Goal: Information Seeking & Learning: Understand process/instructions

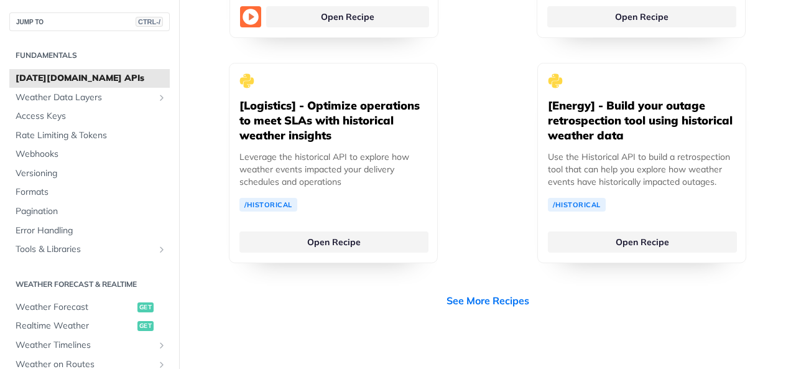
scroll to position [3486, 0]
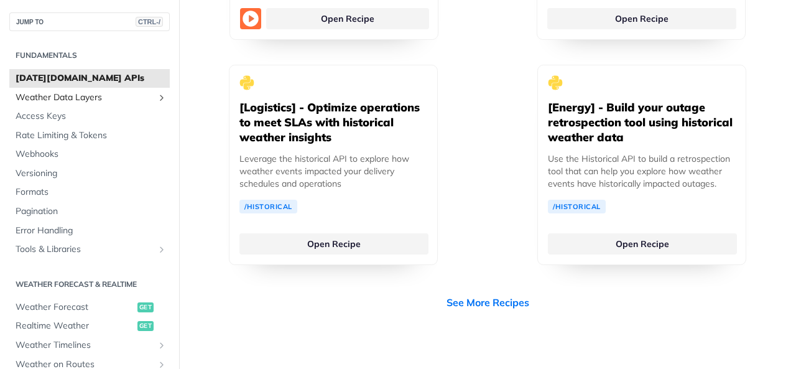
click at [97, 90] on link "Weather Data Layers" at bounding box center [89, 97] width 160 height 19
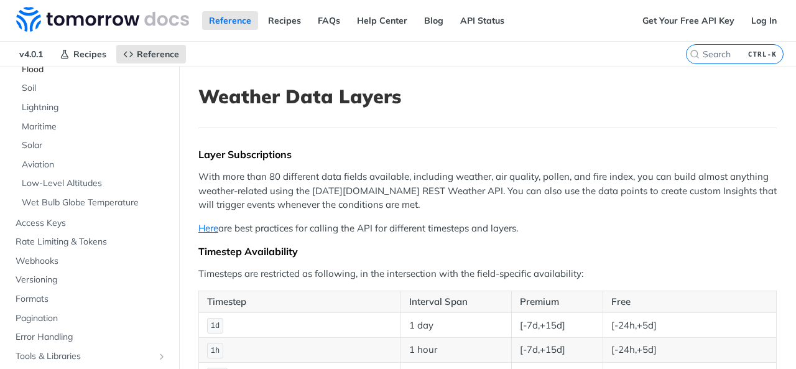
scroll to position [265, 0]
click at [22, 225] on span "Access Keys" at bounding box center [91, 224] width 151 height 12
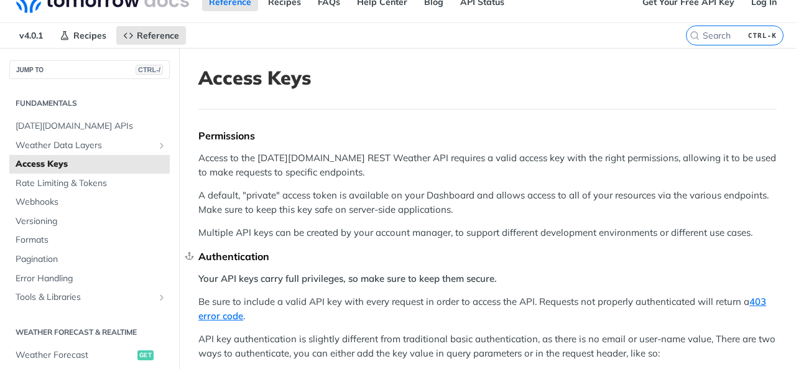
scroll to position [18, 0]
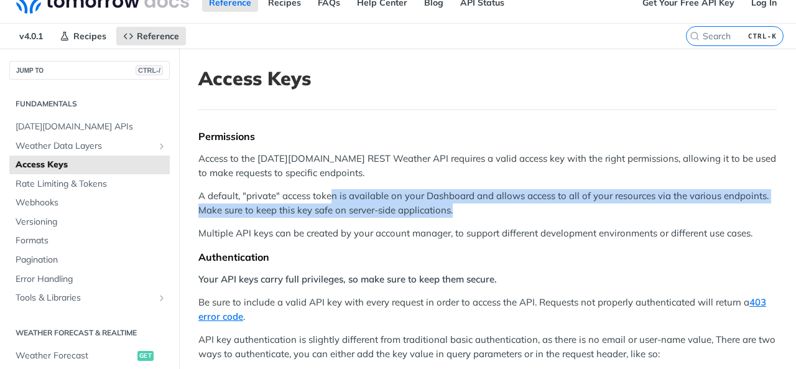
drag, startPoint x: 453, startPoint y: 213, endPoint x: 330, endPoint y: 196, distance: 124.3
click at [330, 196] on p "A default, "private" access token is available on your Dashboard and allows acc…" at bounding box center [487, 203] width 578 height 28
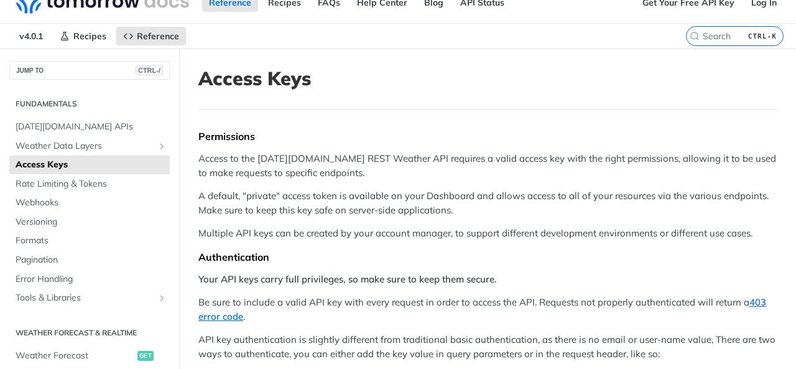
click at [245, 187] on div "Permissions Access to the [DATE][DOMAIN_NAME] REST Weather API requires a valid…" at bounding box center [487, 290] width 578 height 320
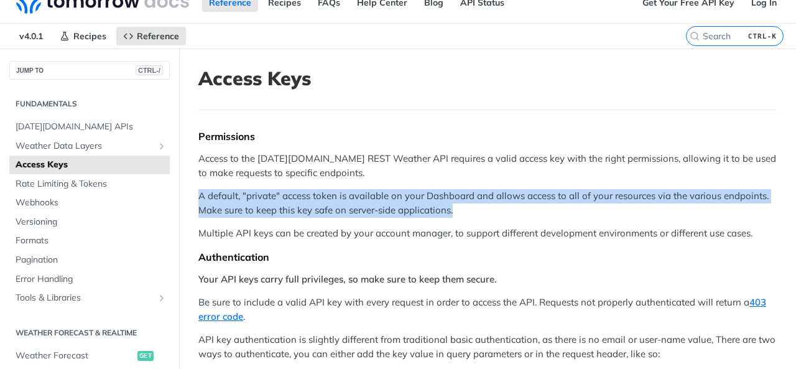
drag, startPoint x: 198, startPoint y: 193, endPoint x: 464, endPoint y: 209, distance: 266.0
click at [464, 209] on p "A default, "private" access token is available on your Dashboard and allows acc…" at bounding box center [487, 203] width 578 height 28
drag, startPoint x: 451, startPoint y: 210, endPoint x: 200, endPoint y: 192, distance: 252.5
click at [200, 192] on p "A default, "private" access token is available on your Dashboard and allows acc…" at bounding box center [487, 203] width 578 height 28
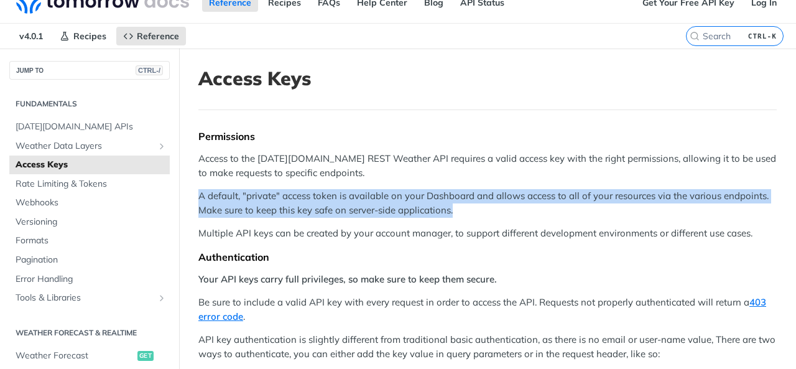
click at [200, 192] on p "A default, "private" access token is available on your Dashboard and allows acc…" at bounding box center [487, 203] width 578 height 28
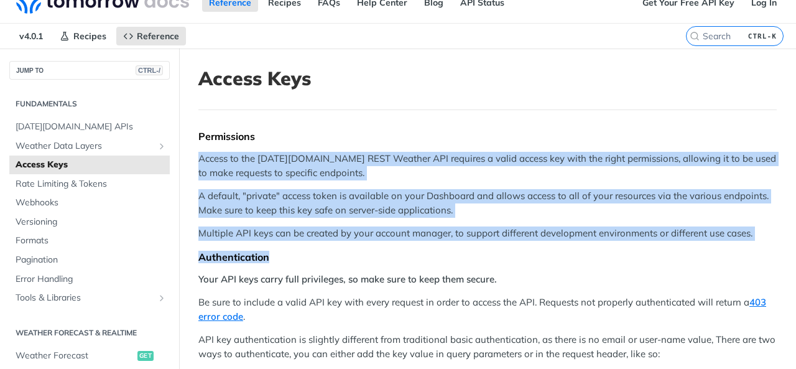
drag, startPoint x: 200, startPoint y: 155, endPoint x: 609, endPoint y: 241, distance: 418.1
click at [609, 241] on div "Permissions Access to the [DATE][DOMAIN_NAME] REST Weather API requires a valid…" at bounding box center [487, 290] width 578 height 320
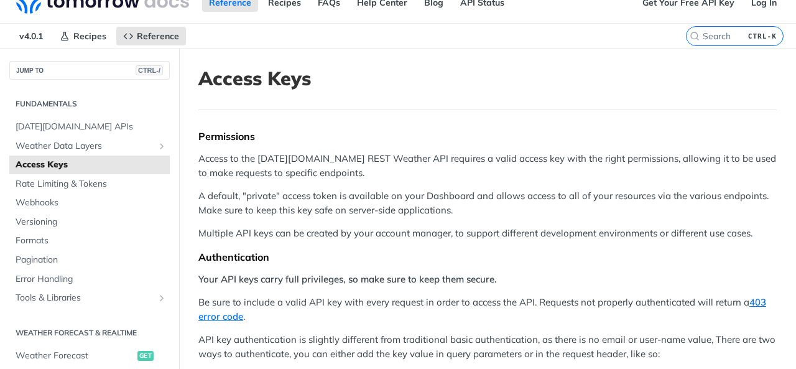
click at [561, 230] on p "Multiple API keys can be created by your account manager, to support different …" at bounding box center [487, 233] width 578 height 14
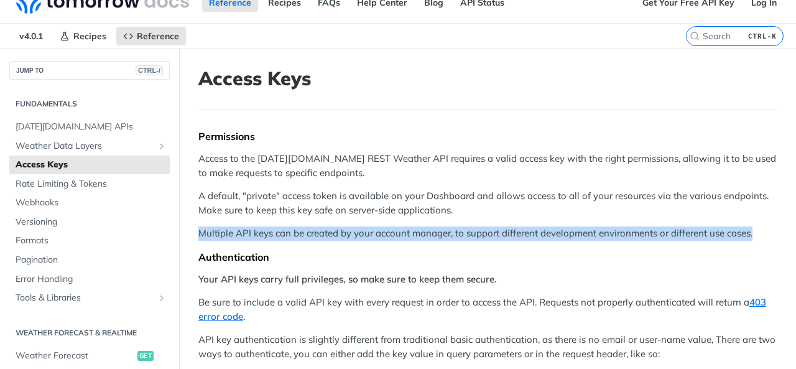
click at [561, 230] on p "Multiple API keys can be created by your account manager, to support different …" at bounding box center [487, 233] width 578 height 14
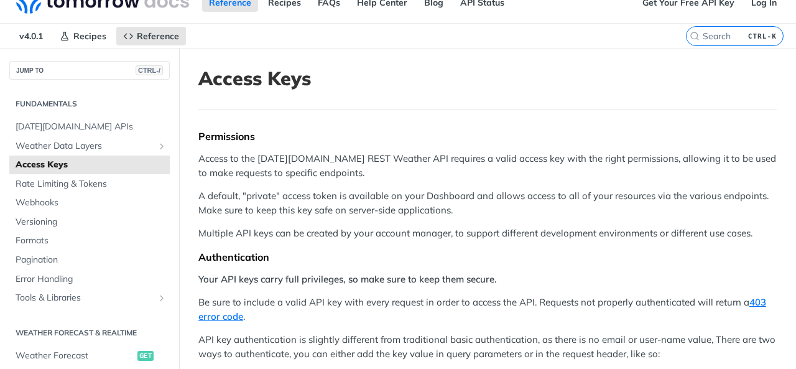
click at [419, 206] on p "A default, "private" access token is available on your Dashboard and allows acc…" at bounding box center [487, 203] width 578 height 28
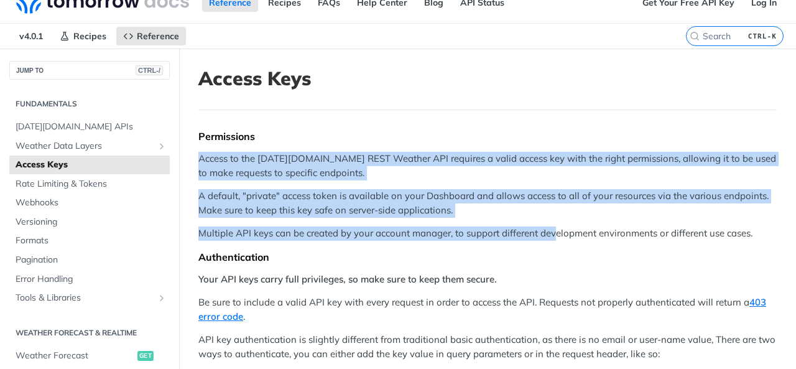
drag, startPoint x: 198, startPoint y: 155, endPoint x: 555, endPoint y: 238, distance: 366.6
click at [555, 238] on div "Permissions Access to the [DATE][DOMAIN_NAME] REST Weather API requires a valid…" at bounding box center [487, 290] width 578 height 320
click at [555, 238] on p "Multiple API keys can be created by your account manager, to support different …" at bounding box center [487, 233] width 578 height 14
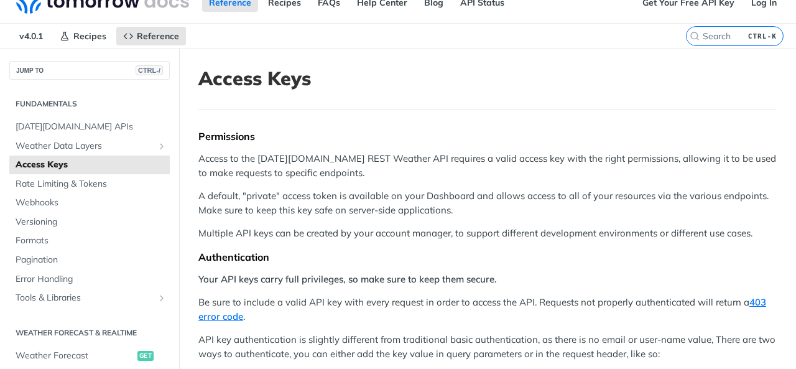
click at [540, 231] on p "Multiple API keys can be created by your account manager, to support different …" at bounding box center [487, 233] width 578 height 14
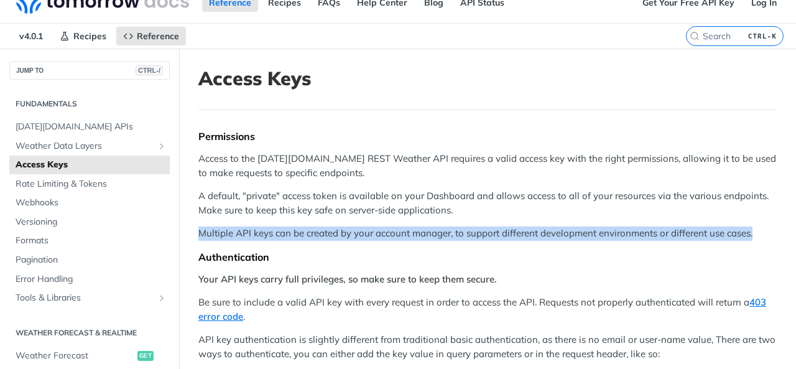
click at [540, 231] on p "Multiple API keys can be created by your account manager, to support different …" at bounding box center [487, 233] width 578 height 14
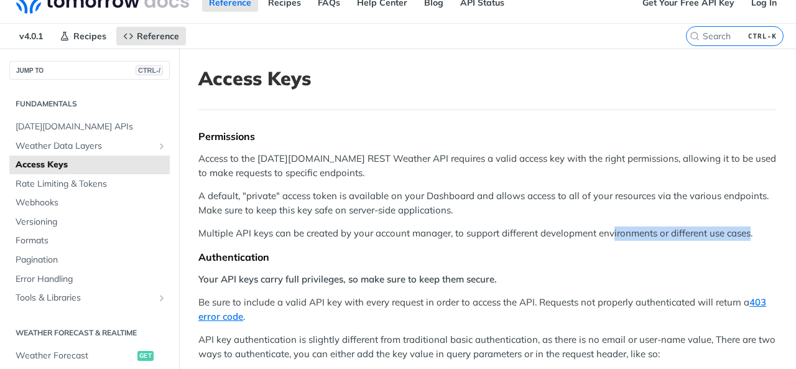
drag, startPoint x: 750, startPoint y: 236, endPoint x: 611, endPoint y: 233, distance: 139.3
click at [611, 233] on p "Multiple API keys can be created by your account manager, to support different …" at bounding box center [487, 233] width 578 height 14
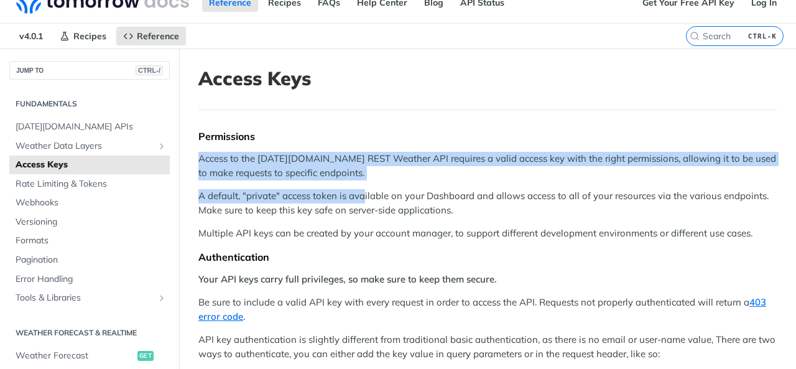
drag, startPoint x: 200, startPoint y: 159, endPoint x: 365, endPoint y: 188, distance: 168.1
click at [365, 188] on div "Permissions Access to the [DATE][DOMAIN_NAME] REST Weather API requires a valid…" at bounding box center [487, 290] width 578 height 320
click at [365, 189] on p "A default, "private" access token is available on your Dashboard and allows acc…" at bounding box center [487, 203] width 578 height 28
drag, startPoint x: 199, startPoint y: 155, endPoint x: 391, endPoint y: 193, distance: 195.1
click at [391, 193] on div "Permissions Access to the [DATE][DOMAIN_NAME] REST Weather API requires a valid…" at bounding box center [487, 290] width 578 height 320
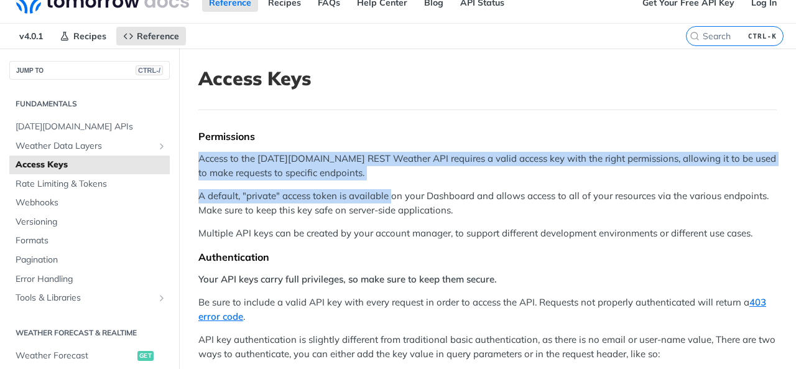
click at [391, 193] on p "A default, "private" access token is available on your Dashboard and allows acc…" at bounding box center [487, 203] width 578 height 28
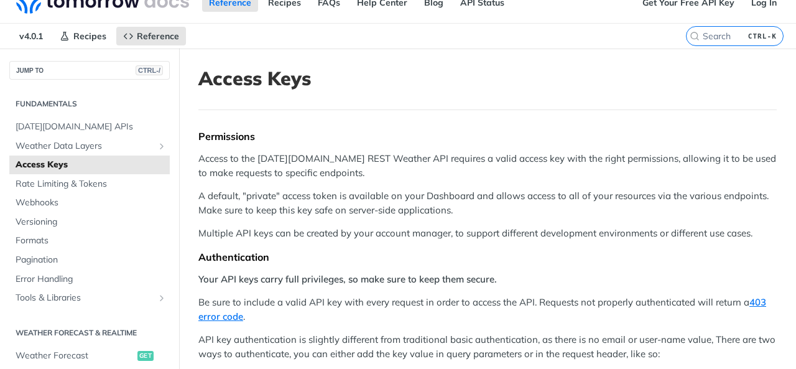
click at [391, 193] on p "A default, "private" access token is available on your Dashboard and allows acc…" at bounding box center [487, 203] width 578 height 28
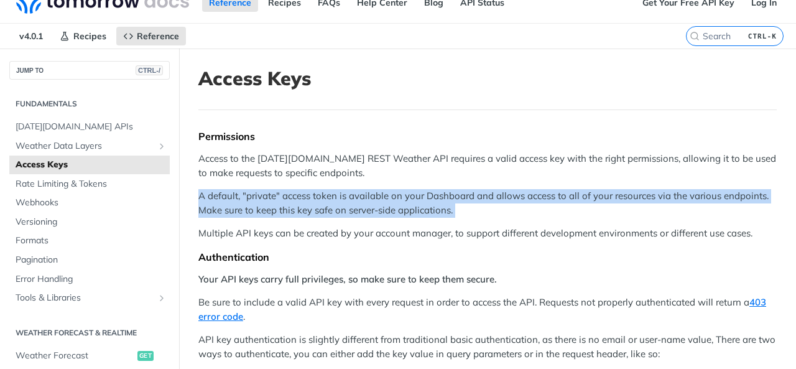
click at [391, 193] on p "A default, "private" access token is available on your Dashboard and allows acc…" at bounding box center [487, 203] width 578 height 28
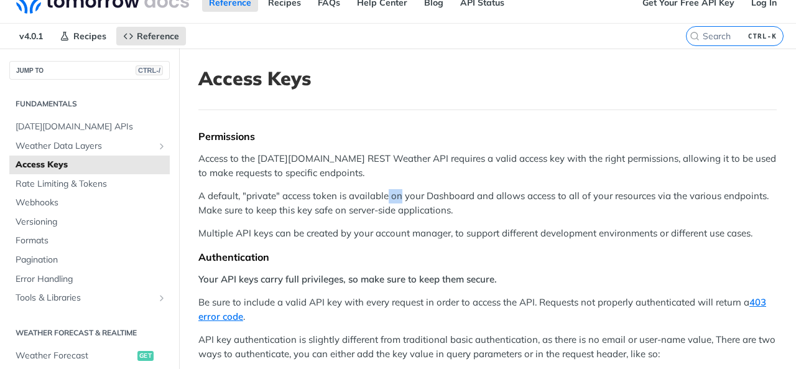
drag, startPoint x: 388, startPoint y: 193, endPoint x: 400, endPoint y: 198, distance: 13.2
click at [400, 198] on p "A default, "private" access token is available on your Dashboard and allows acc…" at bounding box center [487, 203] width 578 height 28
drag, startPoint x: 390, startPoint y: 197, endPoint x: 399, endPoint y: 197, distance: 8.7
click at [399, 197] on p "A default, "private" access token is available on your Dashboard and allows acc…" at bounding box center [487, 203] width 578 height 28
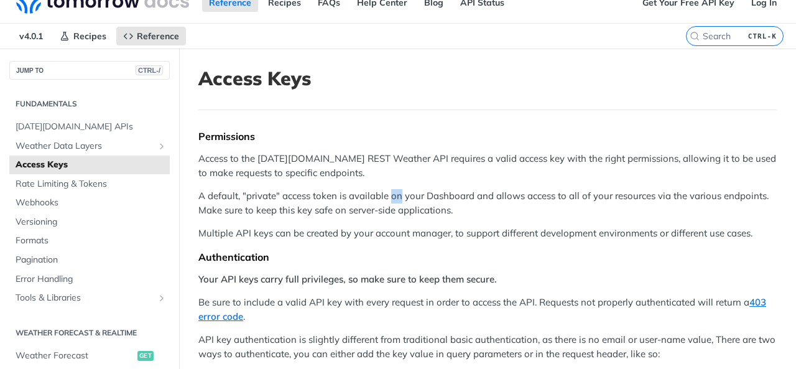
click at [399, 197] on p "A default, "private" access token is available on your Dashboard and allows acc…" at bounding box center [487, 203] width 578 height 28
drag, startPoint x: 391, startPoint y: 196, endPoint x: 400, endPoint y: 195, distance: 10.0
click at [400, 195] on p "A default, "private" access token is available on your Dashboard and allows acc…" at bounding box center [487, 203] width 578 height 28
click at [399, 195] on p "A default, "private" access token is available on your Dashboard and allows acc…" at bounding box center [487, 203] width 578 height 28
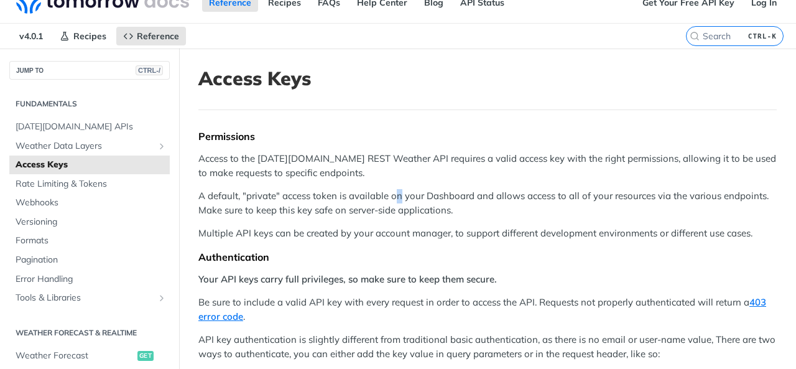
click at [399, 195] on p "A default, "private" access token is available on your Dashboard and allows acc…" at bounding box center [487, 203] width 578 height 28
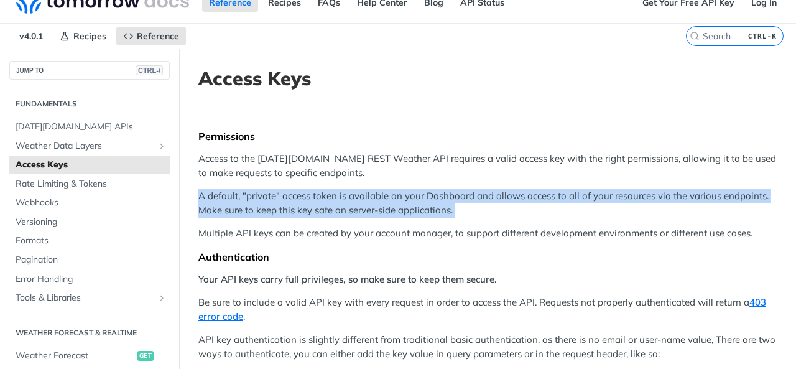
click at [399, 195] on p "A default, "private" access token is available on your Dashboard and allows acc…" at bounding box center [487, 203] width 578 height 28
drag, startPoint x: 454, startPoint y: 210, endPoint x: 200, endPoint y: 196, distance: 254.8
click at [200, 196] on p "A default, "private" access token is available on your Dashboard and allows acc…" at bounding box center [487, 203] width 578 height 28
click at [261, 208] on p "A default, "private" access token is available on your Dashboard and allows acc…" at bounding box center [487, 203] width 578 height 28
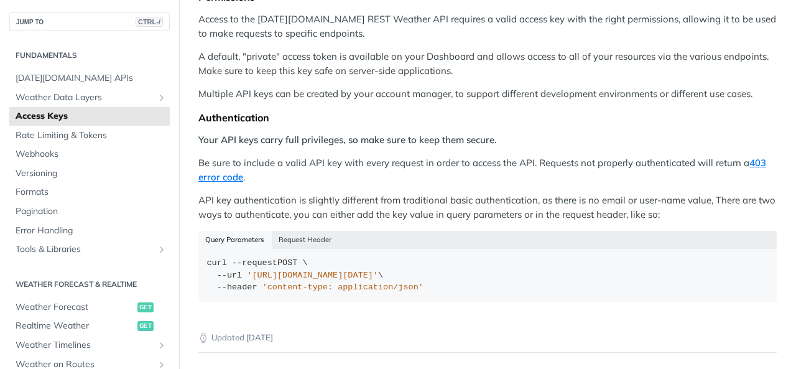
scroll to position [0, 0]
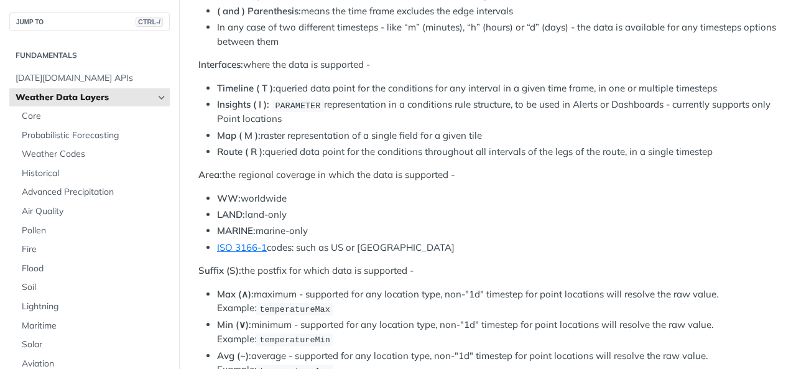
scroll to position [614, 0]
